Goal: Task Accomplishment & Management: Use online tool/utility

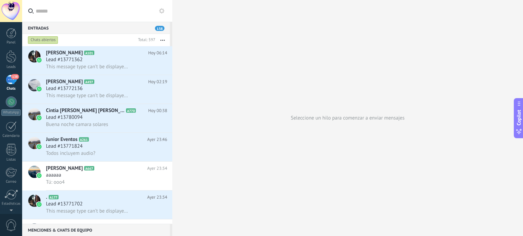
click at [42, 39] on div "Chats abiertos" at bounding box center [43, 40] width 30 height 8
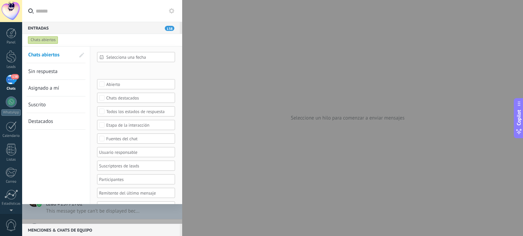
click at [53, 67] on link "Sin respuesta" at bounding box center [51, 71] width 47 height 16
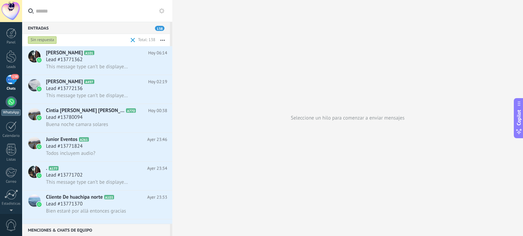
click at [16, 106] on link "WhatsApp" at bounding box center [11, 106] width 22 height 19
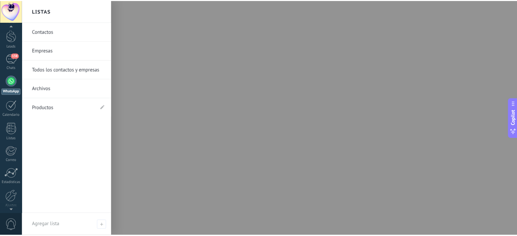
scroll to position [46, 0]
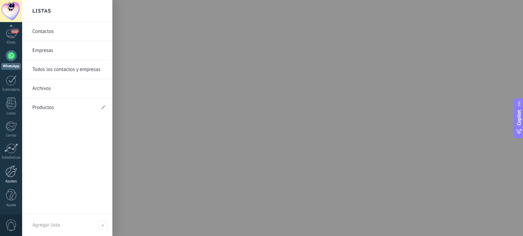
click at [14, 174] on div at bounding box center [11, 172] width 12 height 12
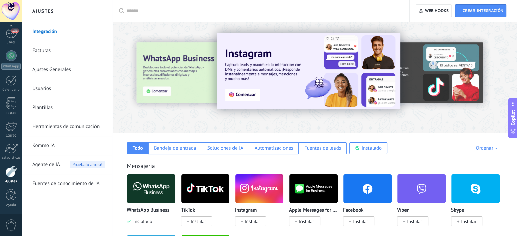
click at [57, 72] on link "Ajustes Generales" at bounding box center [68, 69] width 73 height 19
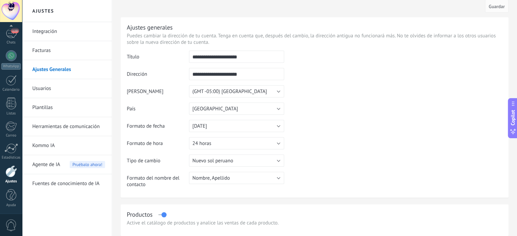
scroll to position [4, 0]
click at [68, 87] on link "Usuarios" at bounding box center [68, 88] width 73 height 19
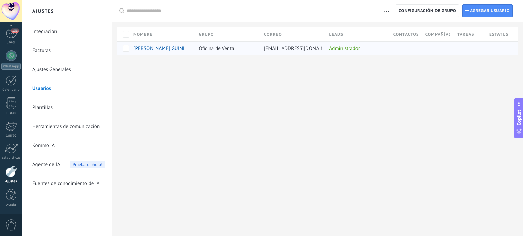
click at [179, 46] on span "[PERSON_NAME] GUINEA" at bounding box center [160, 48] width 55 height 6
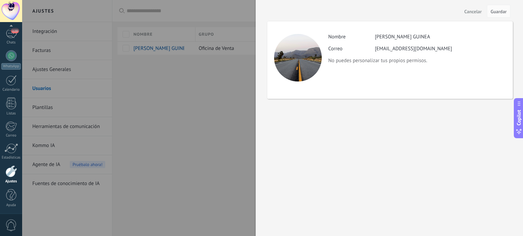
click at [133, 87] on div at bounding box center [261, 118] width 523 height 236
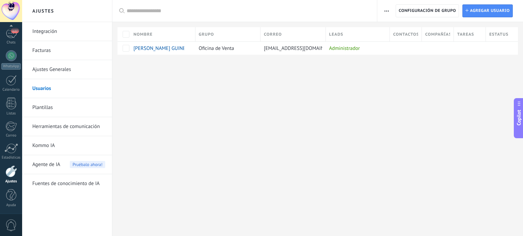
click at [69, 72] on link "Ajustes Generales" at bounding box center [68, 69] width 73 height 19
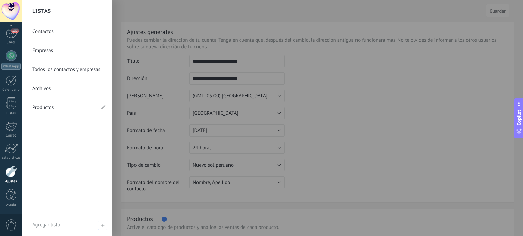
click at [43, 32] on link "Contactos" at bounding box center [68, 31] width 73 height 19
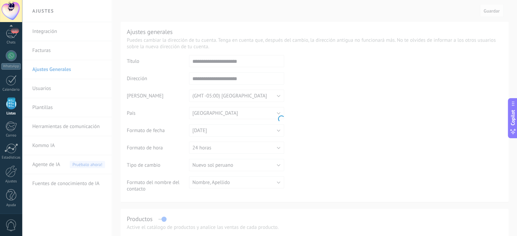
scroll to position [42, 0]
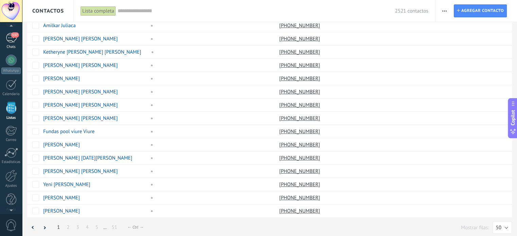
scroll to position [37, 0]
click at [11, 39] on span "137" at bounding box center [15, 39] width 8 height 5
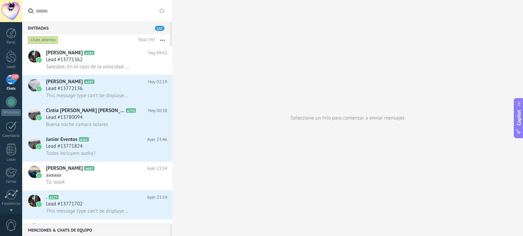
click at [162, 9] on icon at bounding box center [161, 10] width 5 height 5
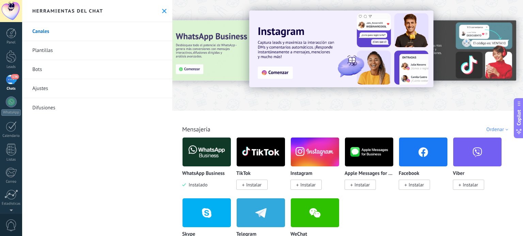
click at [116, 45] on link "Plantillas" at bounding box center [97, 50] width 150 height 19
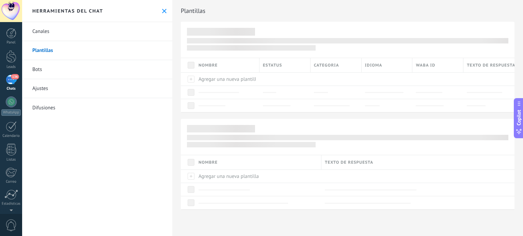
click at [105, 66] on link "Bots" at bounding box center [97, 69] width 150 height 19
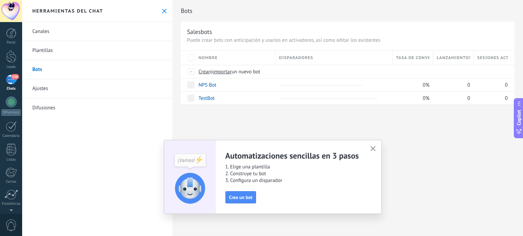
click at [103, 85] on link "Ajustes" at bounding box center [97, 88] width 150 height 19
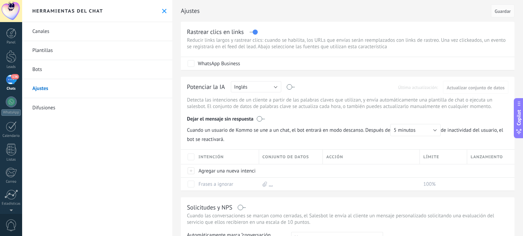
click at [94, 110] on link "Difusiones" at bounding box center [97, 107] width 150 height 19
